Goal: Task Accomplishment & Management: Use online tool/utility

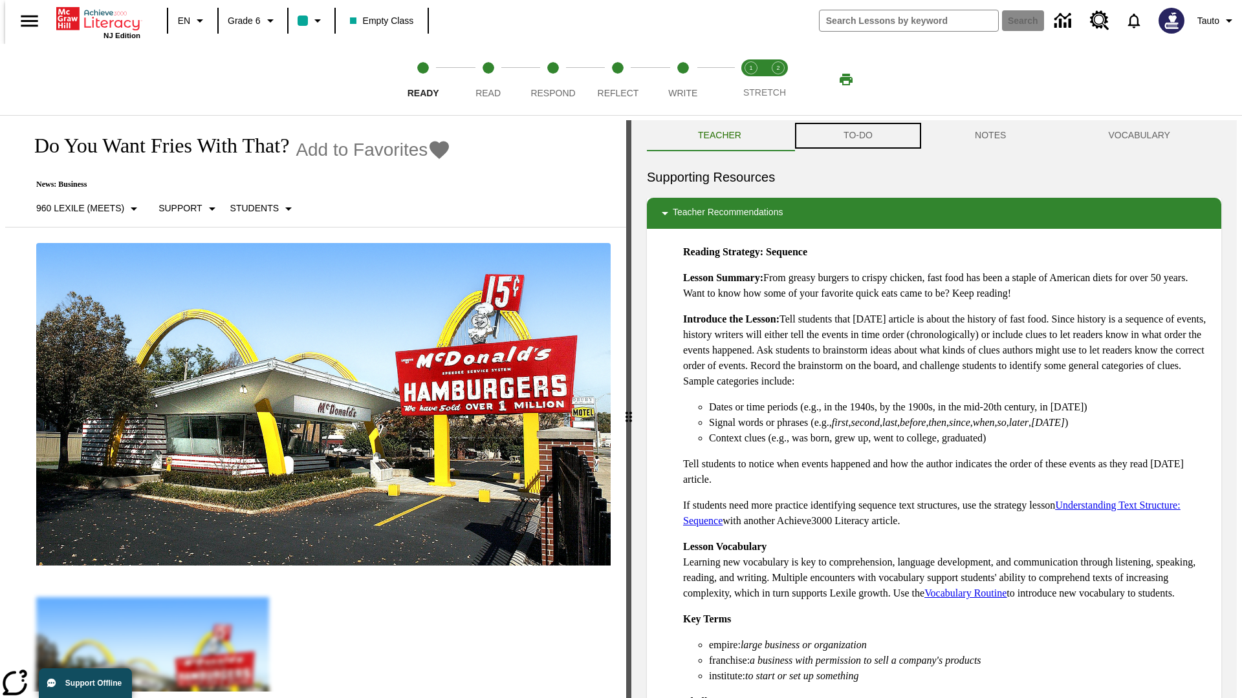
click at [857, 136] on button "TO-DO" at bounding box center [857, 135] width 131 height 31
